Goal: Task Accomplishment & Management: Complete application form

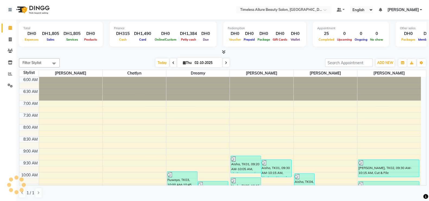
scroll to position [156, 0]
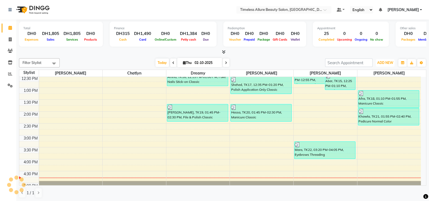
click at [387, 61] on span "ADD NEW" at bounding box center [385, 63] width 16 height 4
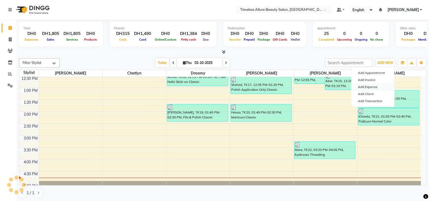
click at [372, 86] on link "Add Expense" at bounding box center [372, 87] width 43 height 7
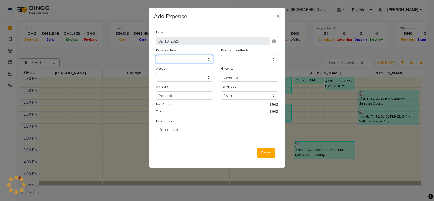
click at [176, 58] on select at bounding box center [184, 59] width 57 height 8
click at [210, 62] on select at bounding box center [184, 59] width 57 height 8
click at [209, 59] on select at bounding box center [184, 59] width 57 height 8
click at [199, 78] on select at bounding box center [184, 77] width 57 height 8
select select
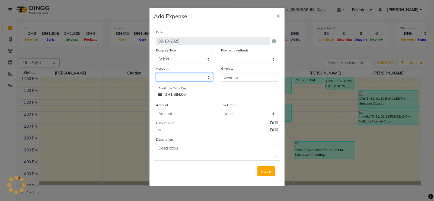
select select "1"
select select "6204"
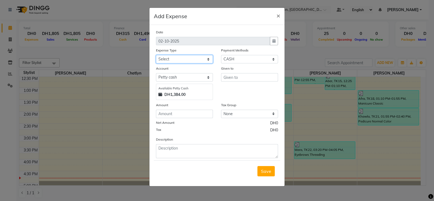
click at [209, 61] on select "Select Advance Salary Bank charges Carlift Car maintenance Cash transfer to ban…" at bounding box center [184, 59] width 57 height 8
select select "21932"
click at [156, 56] on select "Select Advance Salary Bank charges Carlift Car maintenance Cash transfer to ban…" at bounding box center [184, 59] width 57 height 8
click at [185, 116] on input "number" at bounding box center [184, 114] width 57 height 8
type input "130"
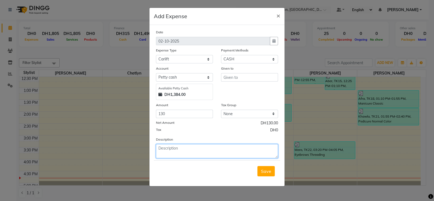
click at [207, 153] on textarea at bounding box center [217, 151] width 122 height 14
type textarea "Carlift for Today Dated 02-10-2025"
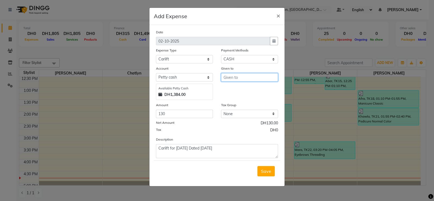
click at [264, 77] on input "text" at bounding box center [249, 77] width 57 height 8
type input "Mr. Tanveer"
click at [266, 170] on span "Save" at bounding box center [266, 171] width 10 height 5
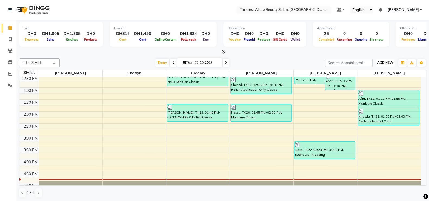
click at [385, 61] on span "ADD NEW" at bounding box center [385, 63] width 16 height 4
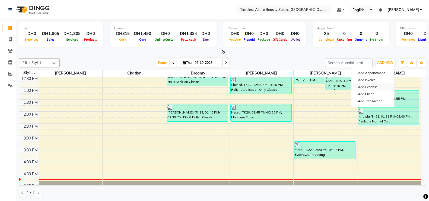
click at [374, 87] on link "Add Expense" at bounding box center [372, 87] width 43 height 7
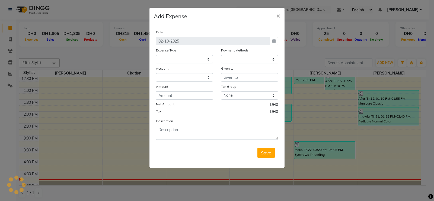
select select
select select "1"
select select "6204"
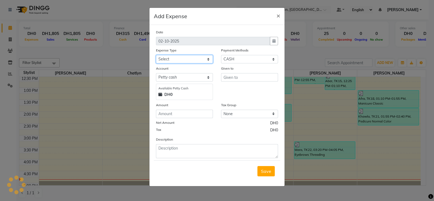
click at [208, 61] on select "Select Advance Salary Bank charges Carlift Car maintenance Cash transfer to ban…" at bounding box center [184, 59] width 57 height 8
select select "19774"
click at [156, 56] on select "Select Advance Salary Bank charges Carlift Car maintenance Cash transfer to ban…" at bounding box center [184, 59] width 57 height 8
click at [197, 117] on input "number" at bounding box center [184, 114] width 57 height 8
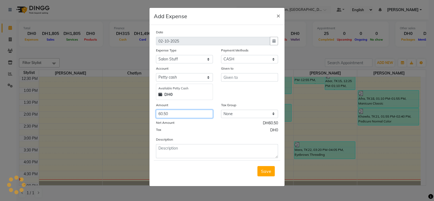
type input "60.50"
click at [261, 79] on input "text" at bounding box center [249, 77] width 57 height 8
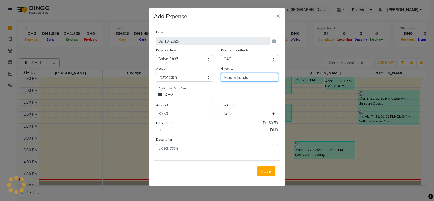
type input "Millia & lazada"
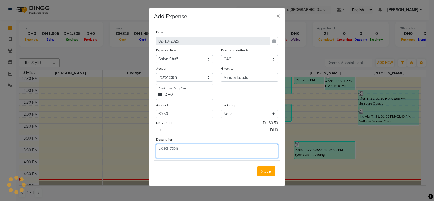
click at [216, 148] on textarea at bounding box center [217, 151] width 122 height 14
type textarea "For Cotton Pads, bottle spray & Disposable towel for Nails"
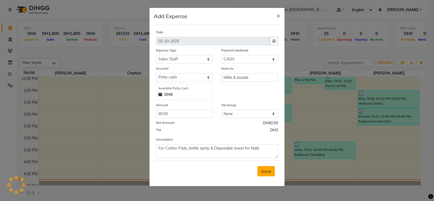
click at [264, 171] on span "Save" at bounding box center [266, 171] width 10 height 5
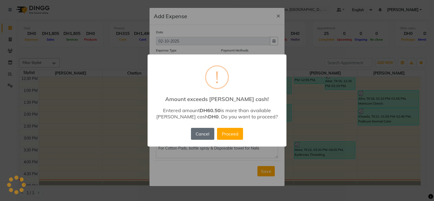
click at [199, 133] on button "Cancel" at bounding box center [202, 134] width 23 height 12
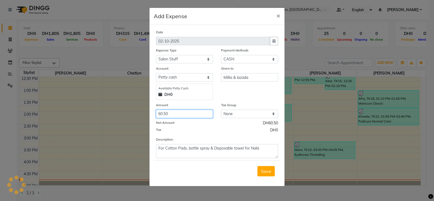
click at [180, 116] on input "60.50" at bounding box center [184, 114] width 57 height 8
click at [263, 171] on span "Save" at bounding box center [266, 171] width 10 height 5
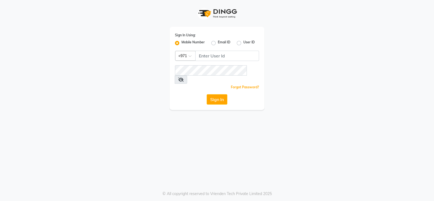
click at [192, 56] on span at bounding box center [192, 58] width 7 height 6
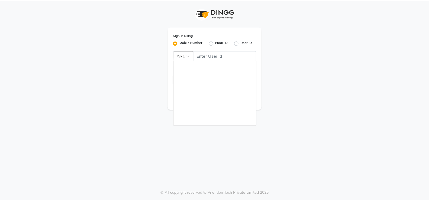
scroll to position [135, 0]
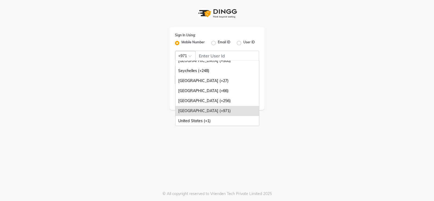
drag, startPoint x: 204, startPoint y: 111, endPoint x: 218, endPoint y: 89, distance: 25.8
click at [206, 109] on div "[GEOGRAPHIC_DATA] (+971)" at bounding box center [218, 111] width 84 height 10
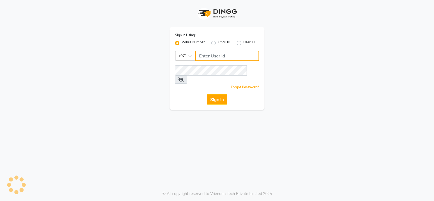
click at [228, 57] on input "Username" at bounding box center [227, 56] width 64 height 10
type input "581930873"
click at [221, 94] on button "Sign In" at bounding box center [217, 99] width 21 height 10
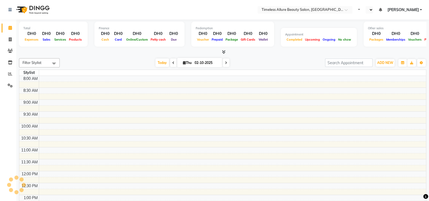
select select "en"
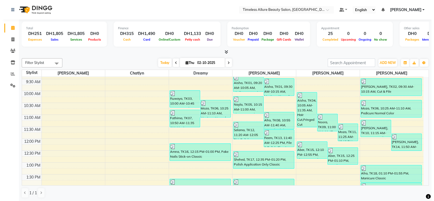
scroll to position [118, 0]
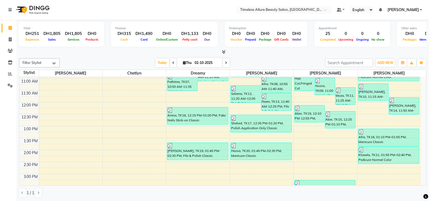
click at [421, 10] on link "[PERSON_NAME]" at bounding box center [404, 10] width 35 height 6
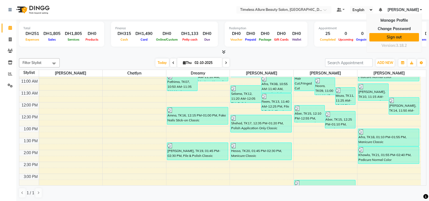
click at [390, 36] on link "Sign out" at bounding box center [394, 37] width 50 height 8
